Goal: Information Seeking & Learning: Check status

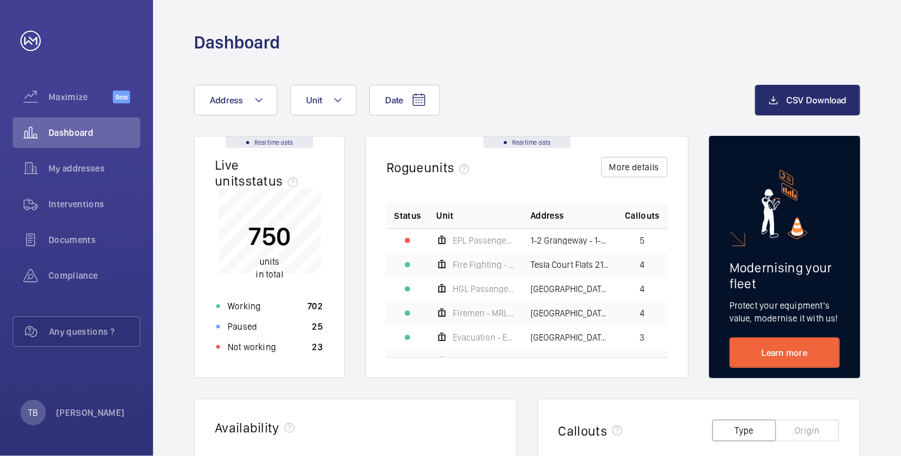
click at [541, 93] on div "Date Address Unit" at bounding box center [474, 100] width 561 height 31
click at [274, 343] on div "Not working 23" at bounding box center [270, 347] width 122 height 20
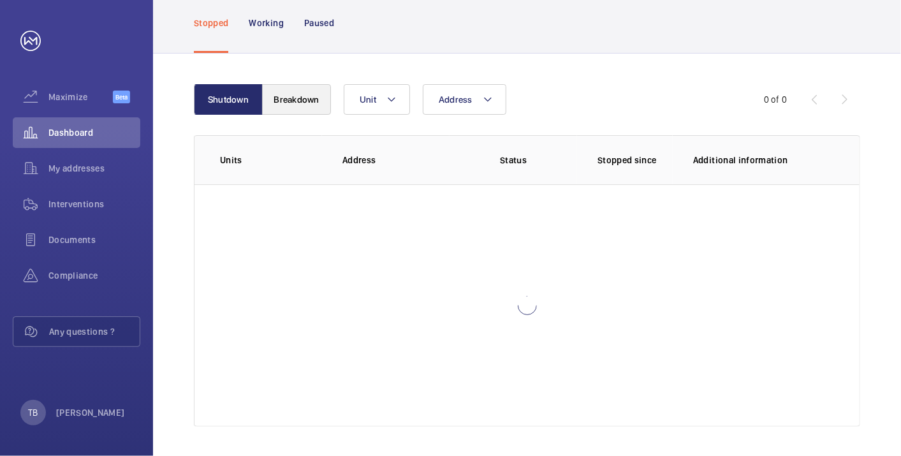
scroll to position [87, 0]
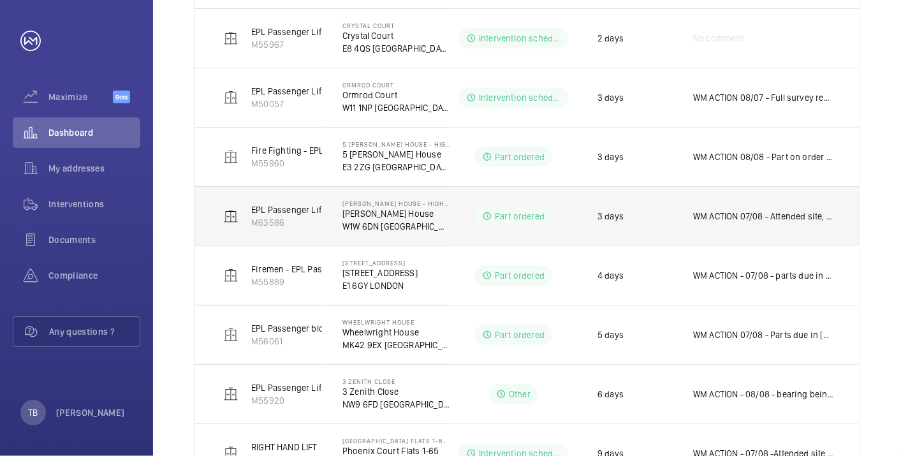
scroll to position [249, 0]
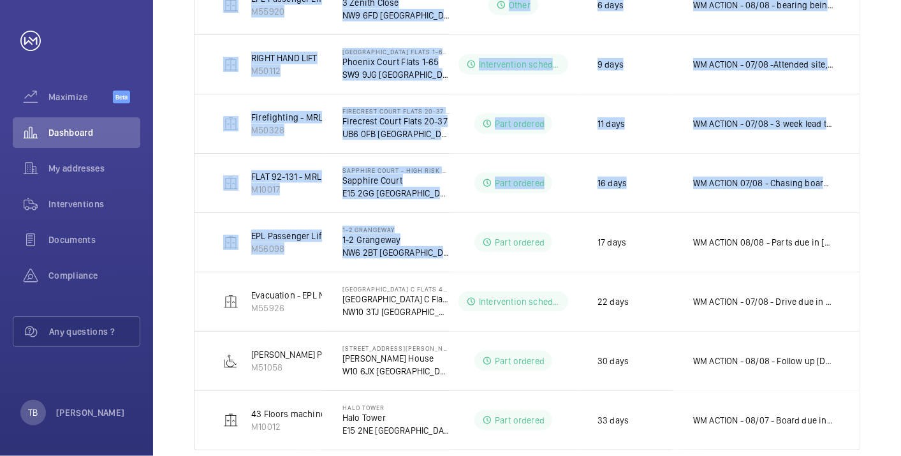
scroll to position [909, 0]
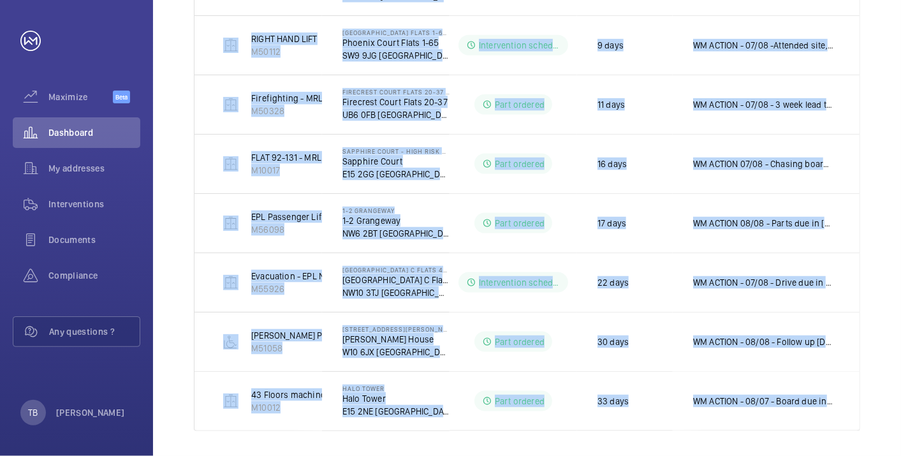
drag, startPoint x: 205, startPoint y: 135, endPoint x: 873, endPoint y: 387, distance: 714.5
copy tbody "LEFT HAND 10 Floors Machine Roomless M10007 Opal Court - High Risk Building Opa…"
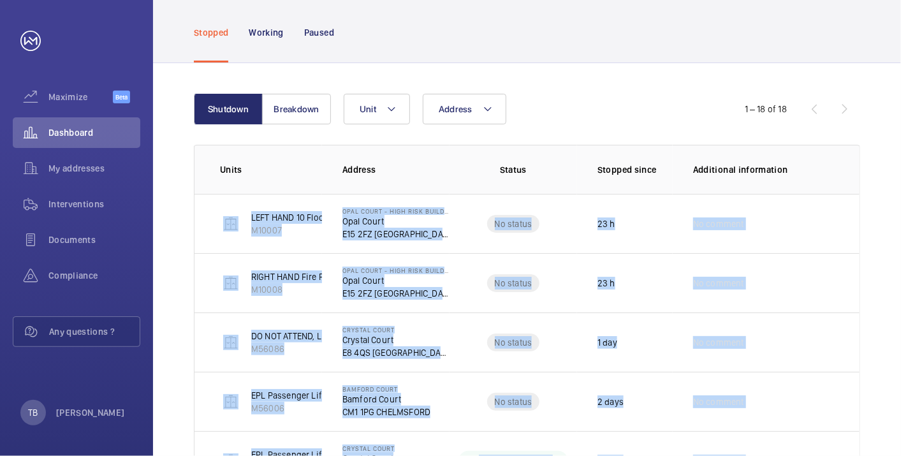
scroll to position [65, 0]
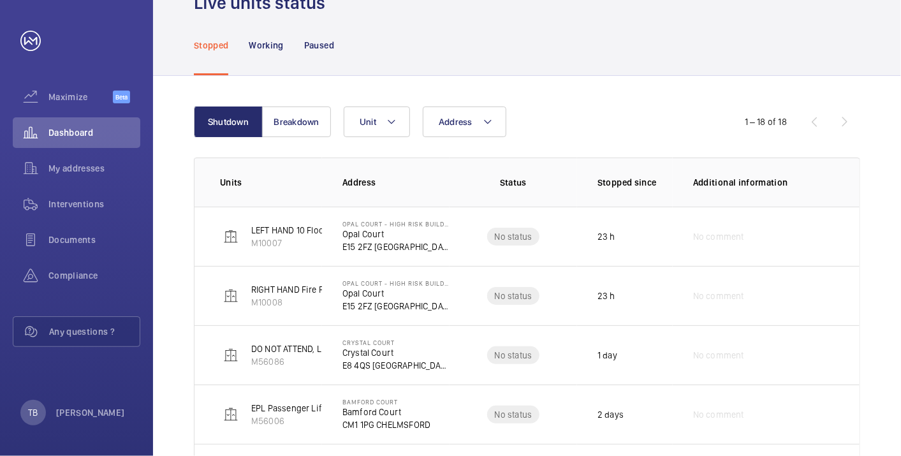
click at [549, 130] on div "Address Unit" at bounding box center [526, 122] width 364 height 31
click at [285, 131] on button "Breakdown" at bounding box center [296, 122] width 69 height 31
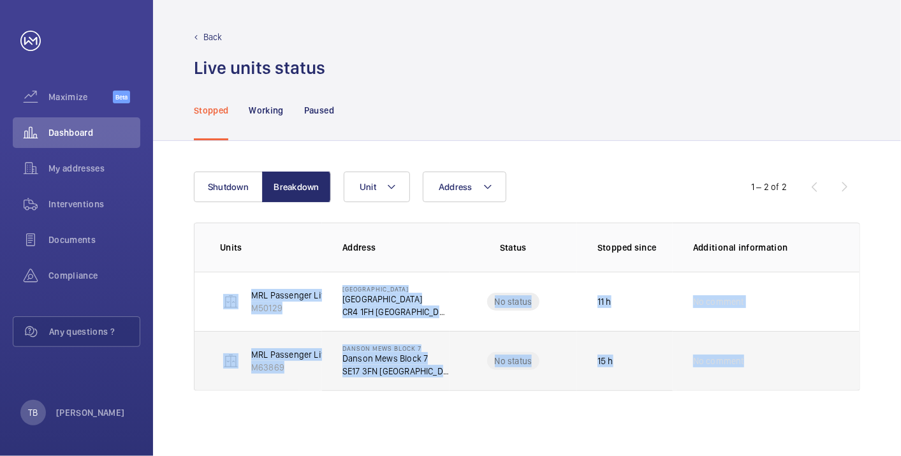
drag, startPoint x: 368, startPoint y: 313, endPoint x: 838, endPoint y: 355, distance: 472.1
click at [0, 0] on tbody "MRL Passenger Lift M50129 Blackthorn Lodge Blackthorn Lodge CR4 1FH LONDON No s…" at bounding box center [0, 0] width 0 height 0
copy tbody "MRL Passenger Lift M50129 Blackthorn Lodge Blackthorn Lodge CR4 1FH LONDON No s…"
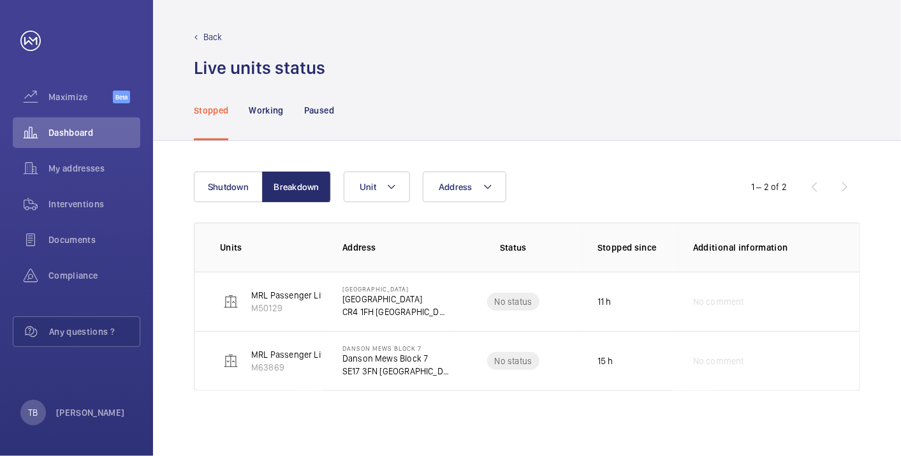
click at [596, 182] on div "Address Unit" at bounding box center [526, 187] width 364 height 31
click at [318, 115] on p "Paused" at bounding box center [319, 110] width 30 height 13
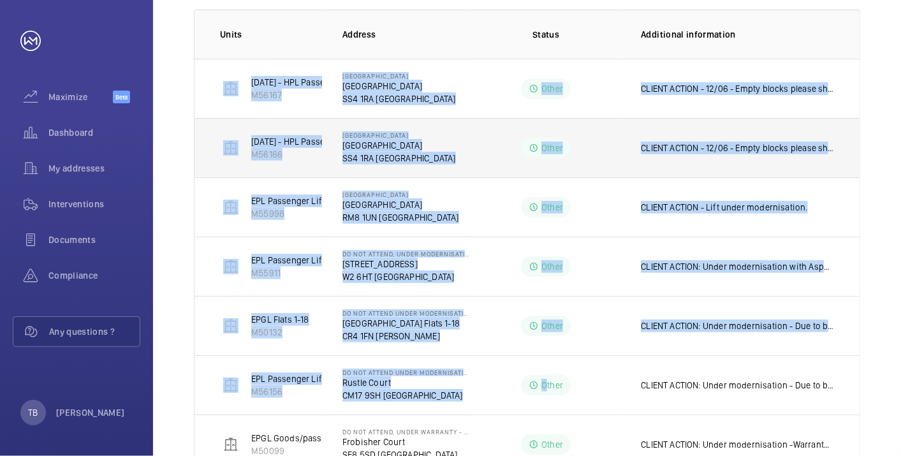
scroll to position [436, 0]
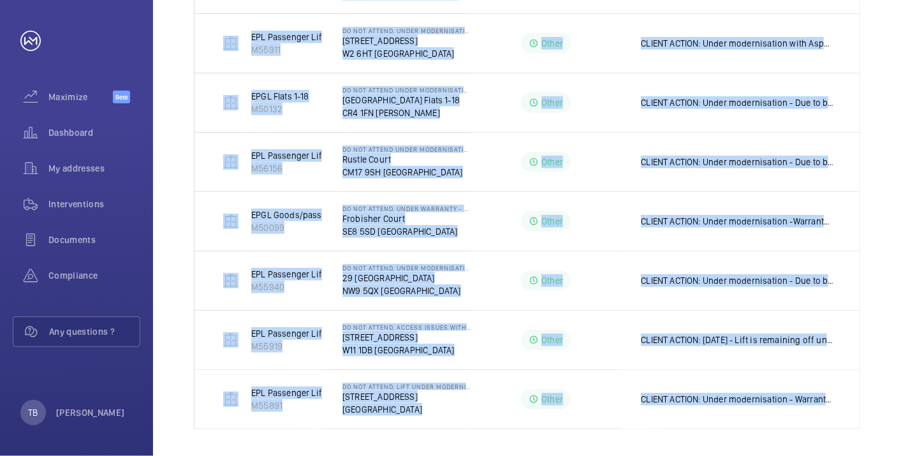
drag, startPoint x: 211, startPoint y: 71, endPoint x: 871, endPoint y: 403, distance: 738.9
click at [871, 403] on div "Address Unit 1 – 10 of 18 Units Address Status Additional information 27/09/24 …" at bounding box center [527, 82] width 748 height 755
copy tbody "27/09/24 - HPL Passenger Lift No 2 M56167 St Lukes Place St Lukes Place SS4 1RA…"
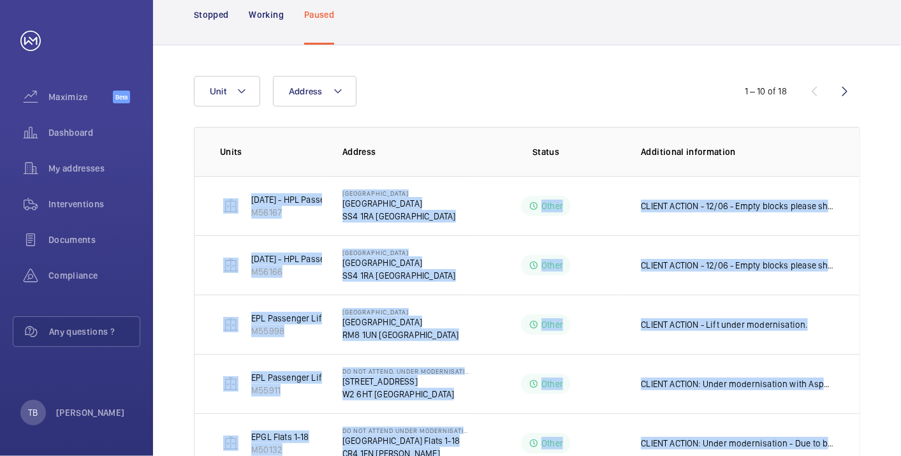
scroll to position [0, 0]
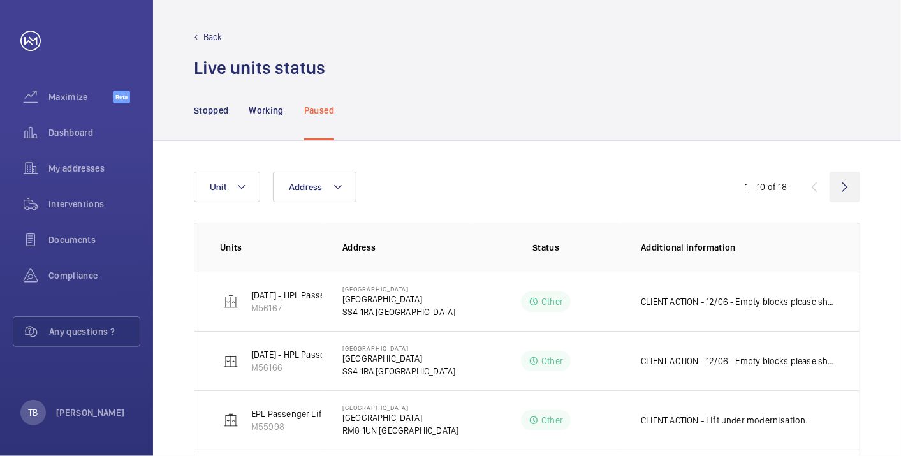
click at [840, 188] on wm-front-icon-button at bounding box center [845, 187] width 31 height 31
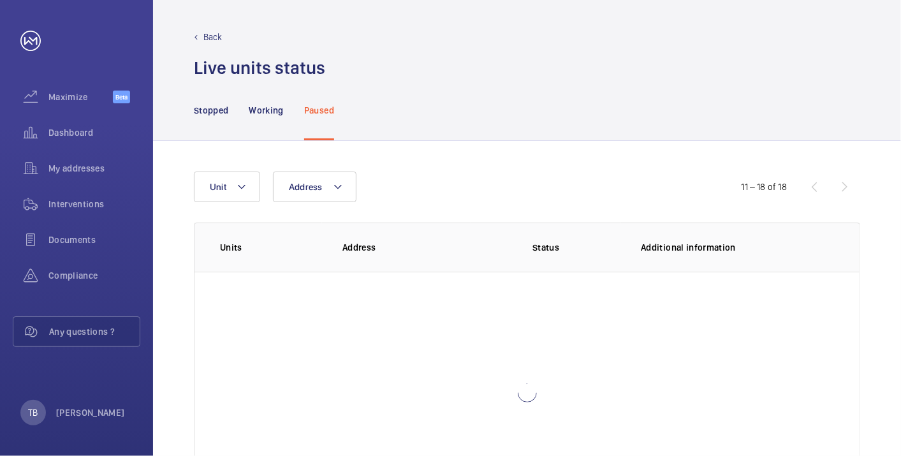
scroll to position [87, 0]
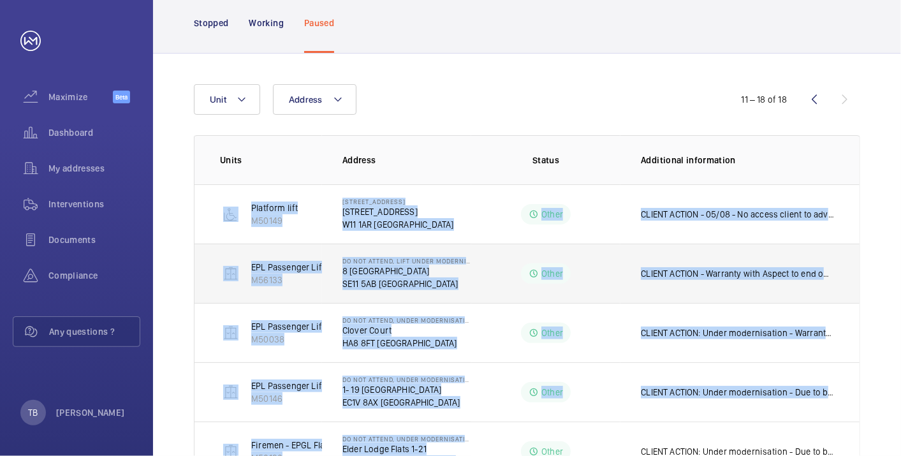
scroll to position [318, 0]
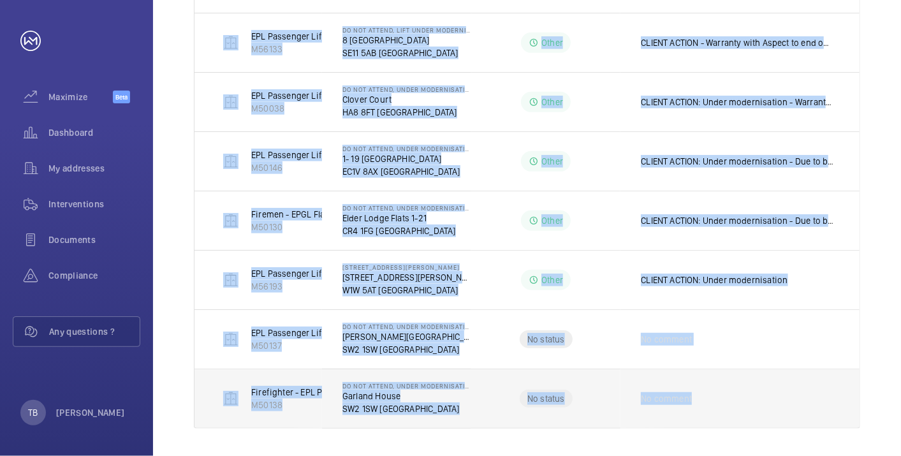
drag, startPoint x: 195, startPoint y: 201, endPoint x: 784, endPoint y: 397, distance: 621.2
click at [784, 397] on div "Units Address Status Additional information Platform lift M50149 81A Tavistock …" at bounding box center [527, 166] width 667 height 524
copy tbody "Platform lift M50149 81A Tavistock Road 81A Tavistock Road W11 1AR LONDON Other…"
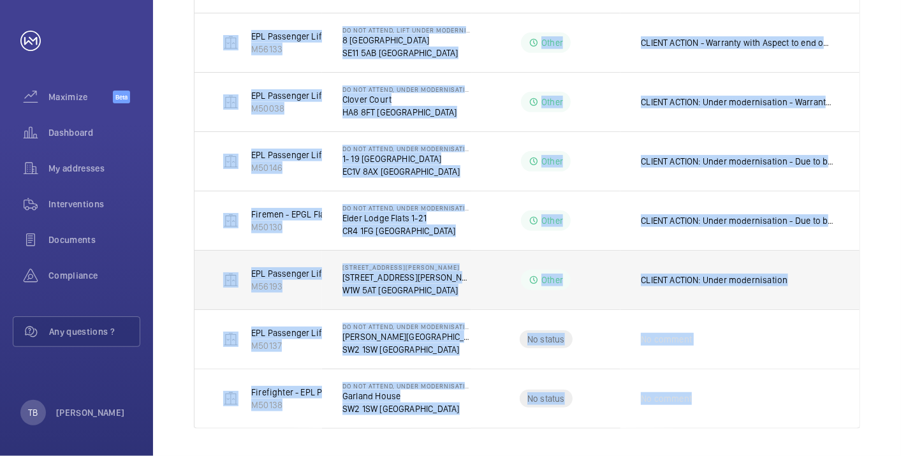
scroll to position [0, 0]
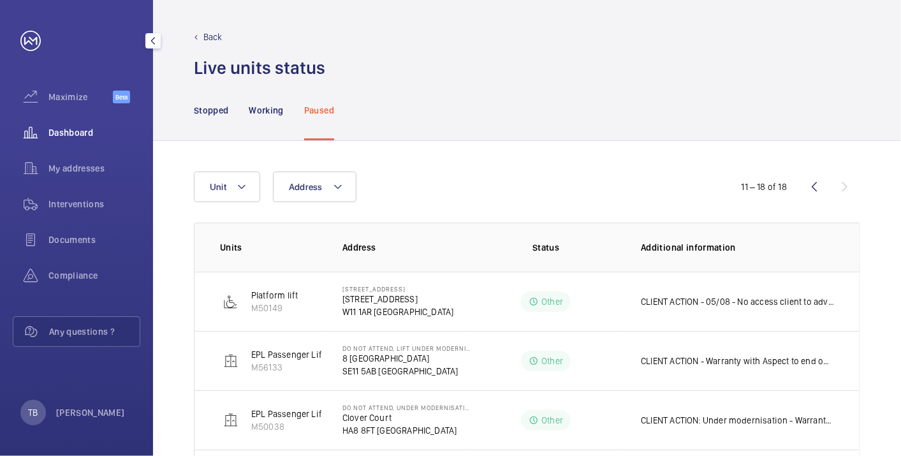
click at [81, 145] on div "Dashboard" at bounding box center [77, 132] width 128 height 31
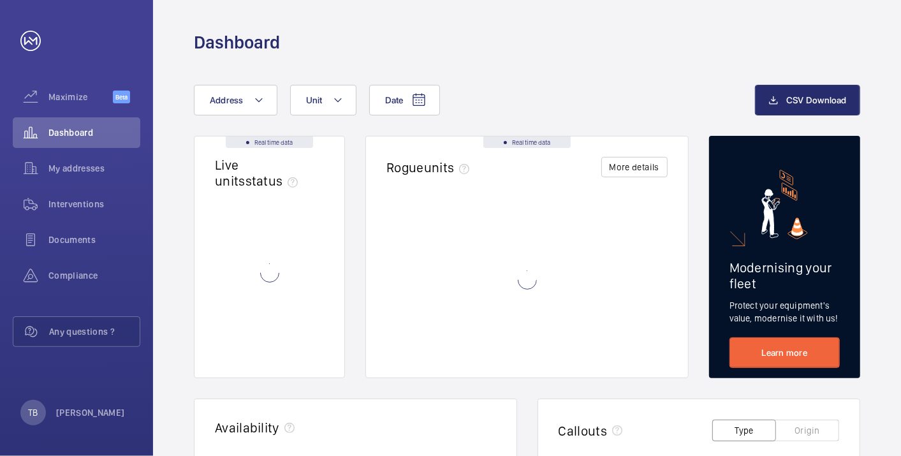
click at [493, 49] on div "Dashboard" at bounding box center [527, 43] width 667 height 24
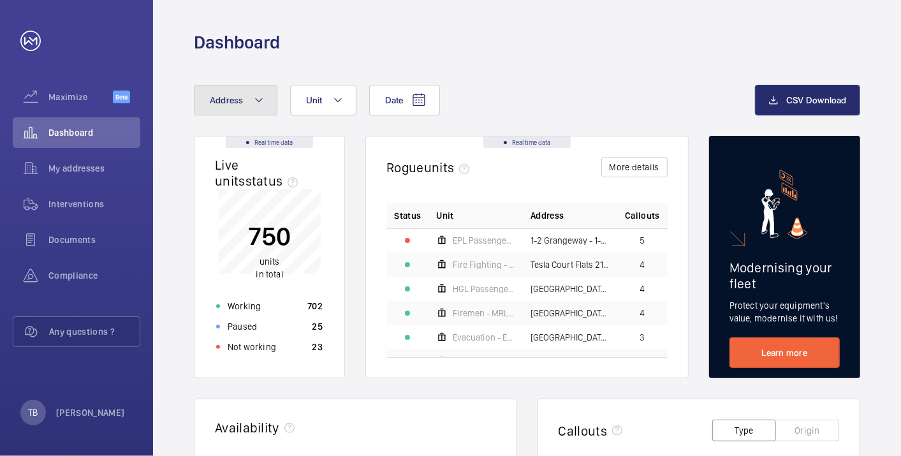
click at [241, 103] on span "Address" at bounding box center [227, 100] width 34 height 10
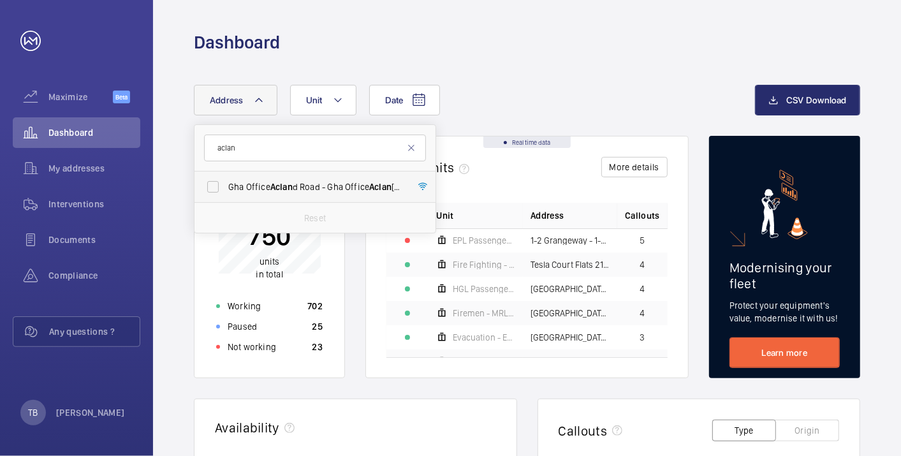
type input "aclan"
click at [280, 189] on span "Aclan" at bounding box center [281, 187] width 22 height 10
click at [226, 189] on input "Gha Office Aclan d Road - Gha Office Aclan d Road, LONDON NW2 5AU" at bounding box center [213, 187] width 26 height 26
checkbox input "true"
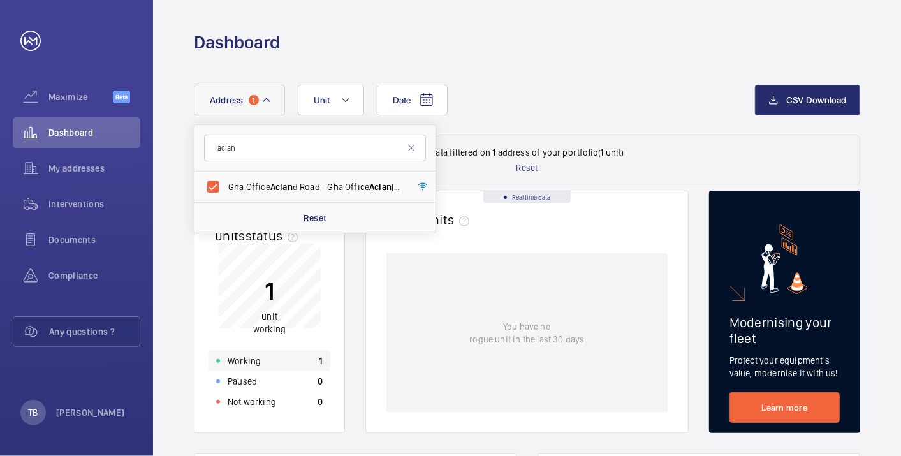
click at [269, 359] on div "Working 1" at bounding box center [270, 361] width 122 height 20
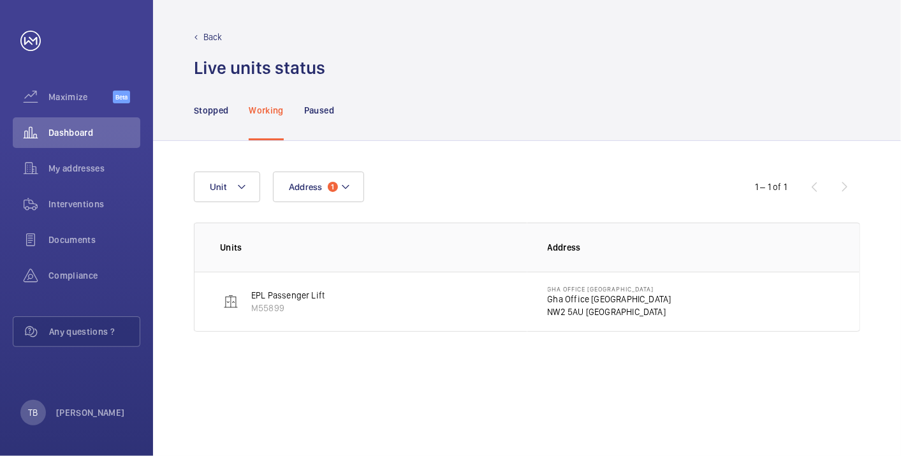
click at [561, 297] on p "Gha Office Acland Road" at bounding box center [610, 299] width 124 height 13
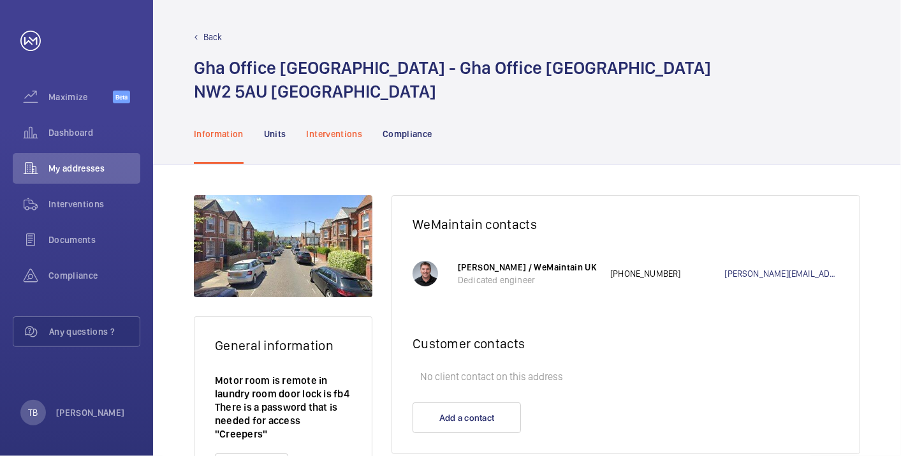
click at [331, 136] on p "Interventions" at bounding box center [335, 134] width 56 height 13
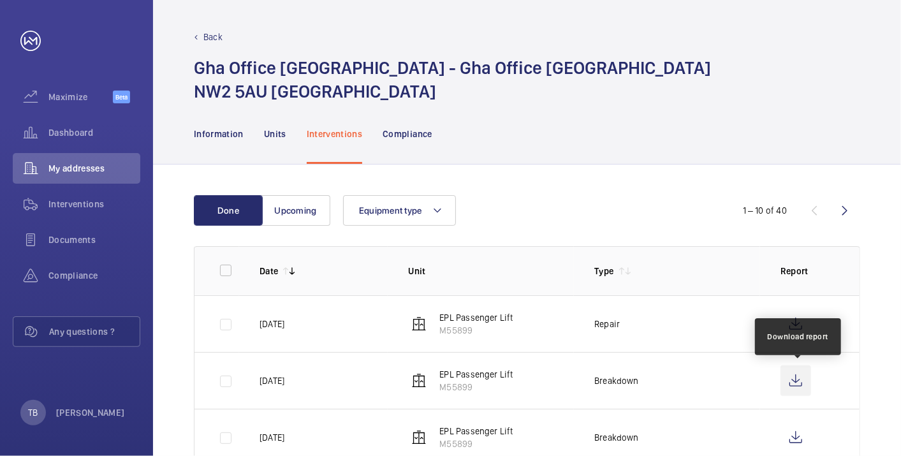
click at [799, 375] on wm-front-icon-button at bounding box center [796, 381] width 31 height 31
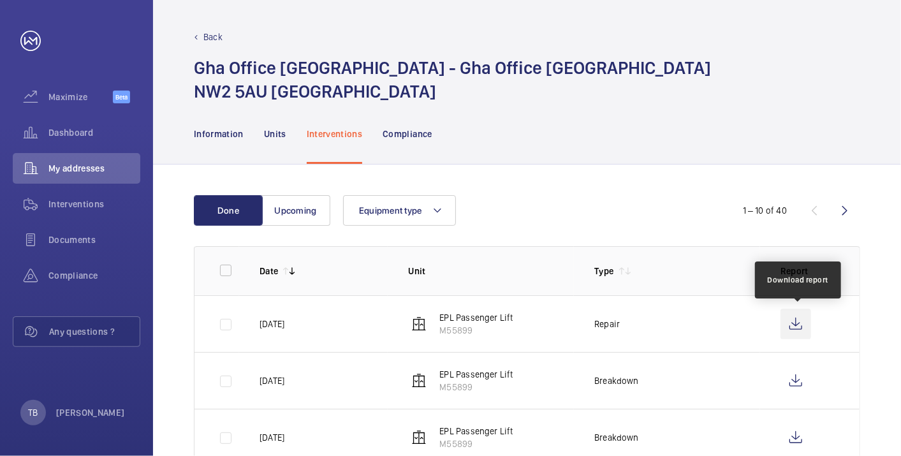
click at [799, 320] on wm-front-icon-button at bounding box center [796, 324] width 31 height 31
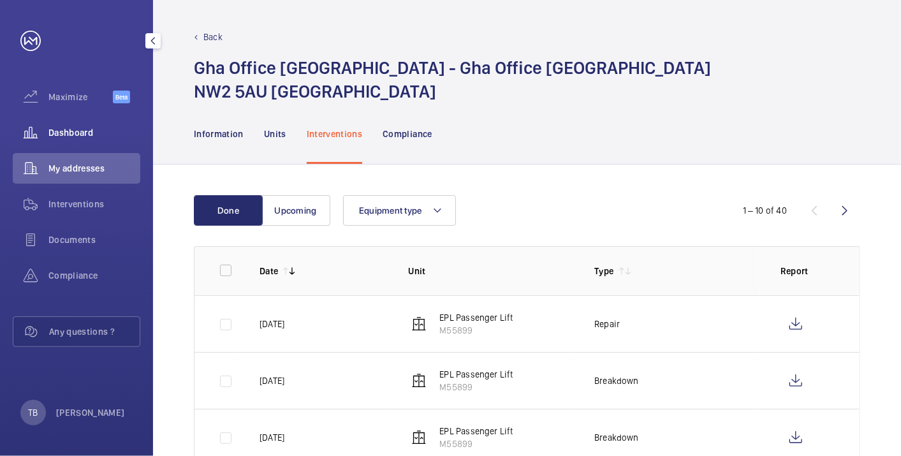
click at [69, 135] on span "Dashboard" at bounding box center [94, 132] width 92 height 13
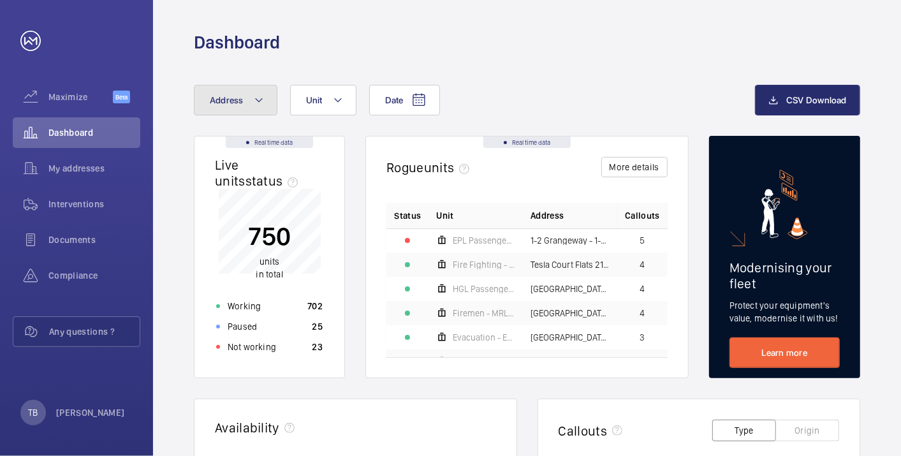
click at [248, 102] on button "Address" at bounding box center [236, 100] width 84 height 31
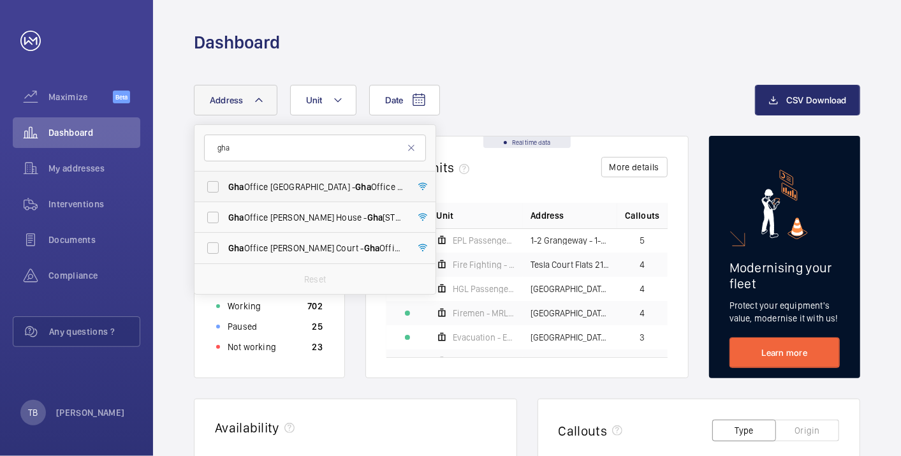
type input "gha"
click at [260, 186] on span "Gha Office Acland Road - Gha Office Acland Road, LONDON NW2 5AU" at bounding box center [315, 187] width 175 height 13
click at [226, 186] on input "Gha Office Acland Road - Gha Office Acland Road, LONDON NW2 5AU" at bounding box center [213, 187] width 26 height 26
checkbox input "true"
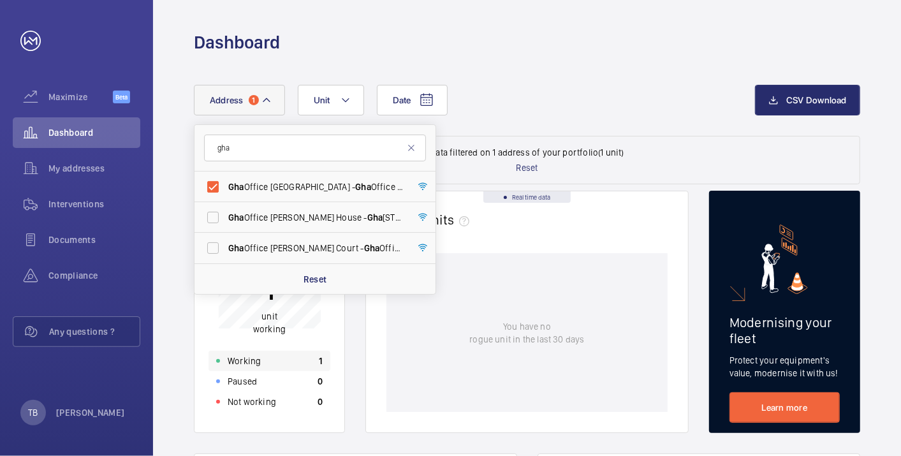
click at [290, 364] on div "Working 1" at bounding box center [270, 361] width 122 height 20
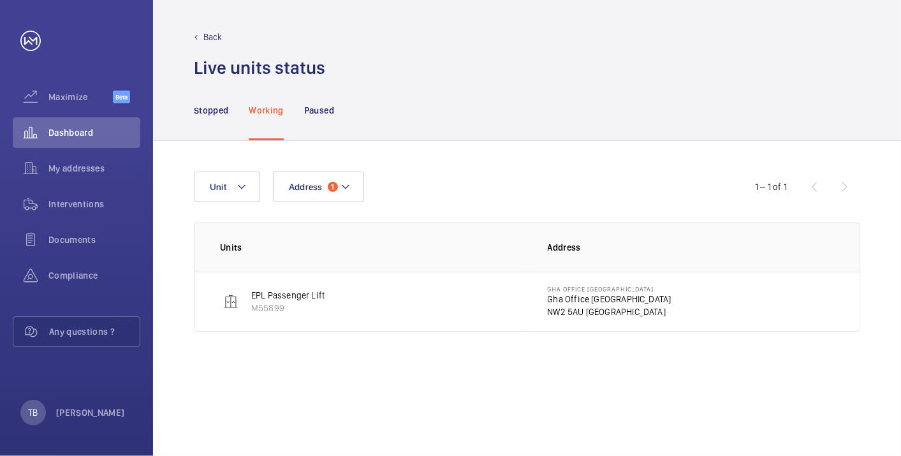
click at [577, 293] on p "Gha Office Acland Road" at bounding box center [610, 299] width 124 height 13
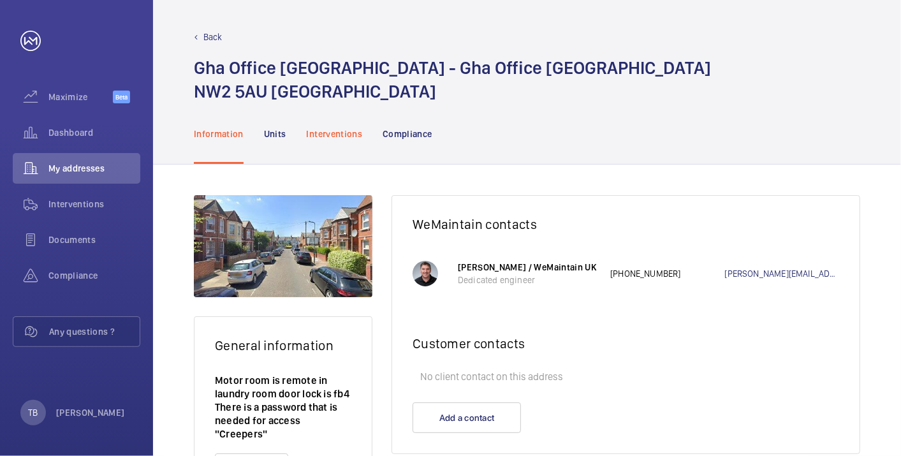
click at [339, 144] on div "Interventions" at bounding box center [335, 133] width 56 height 61
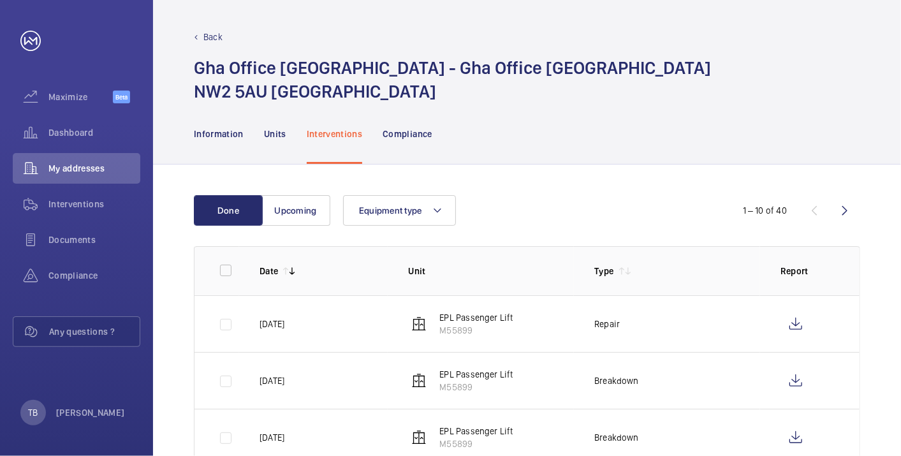
scroll to position [286, 0]
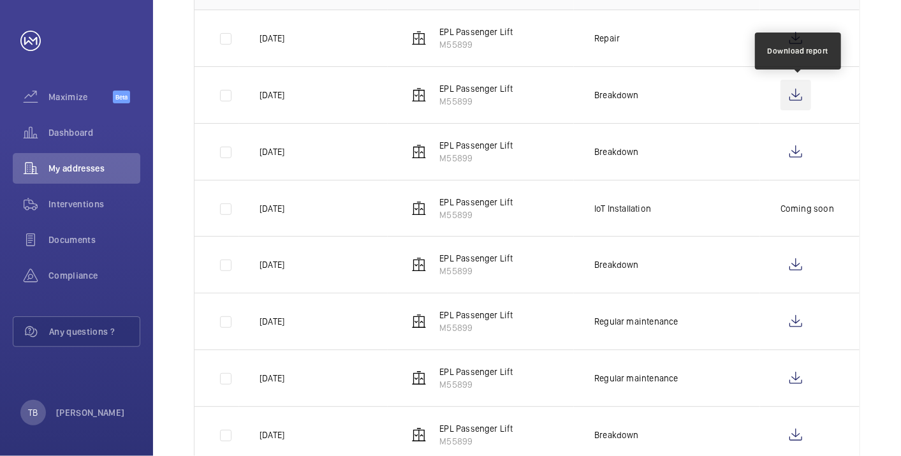
click at [799, 91] on wm-front-icon-button at bounding box center [796, 95] width 31 height 31
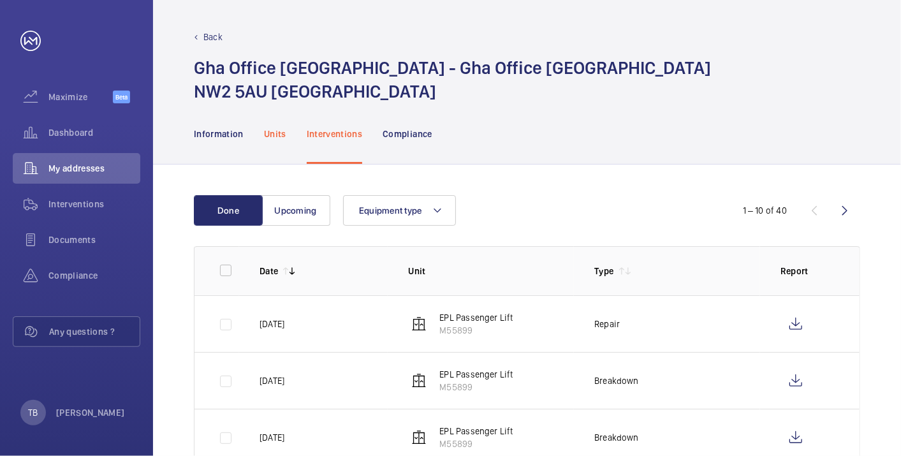
click at [266, 126] on div "Units" at bounding box center [275, 133] width 22 height 61
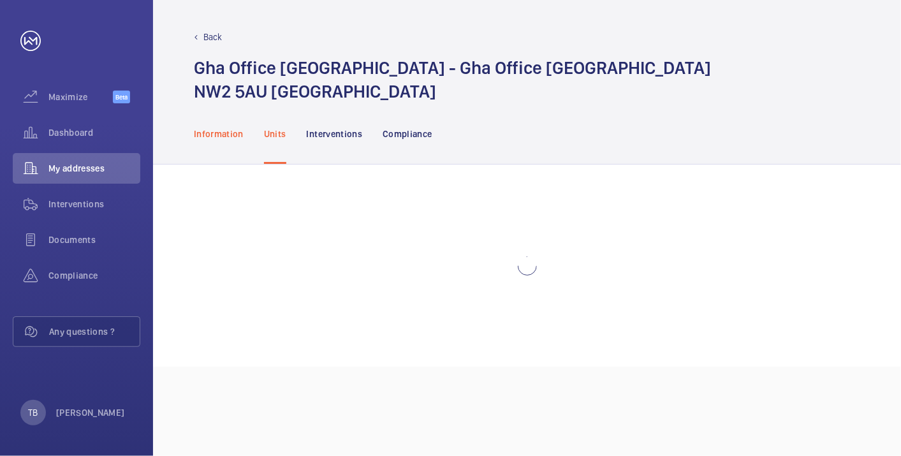
click at [218, 138] on p "Information" at bounding box center [219, 134] width 50 height 13
